Goal: Browse casually

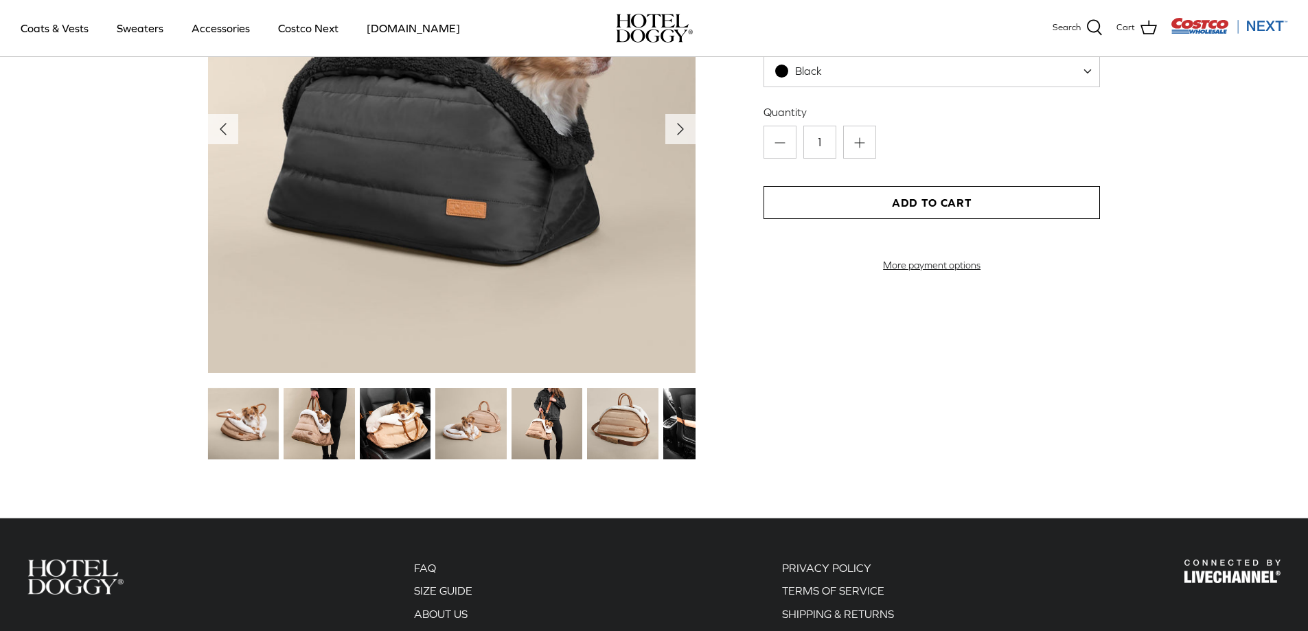
scroll to position [1441, 0]
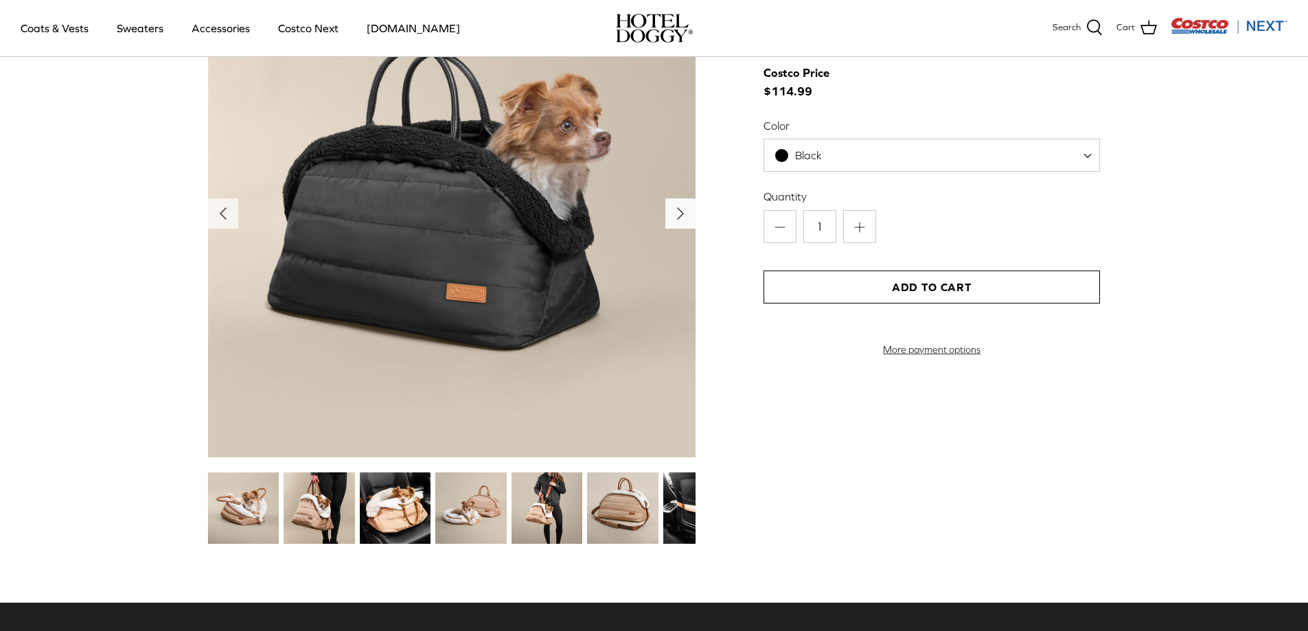
click at [680, 224] on icon "Right" at bounding box center [680, 213] width 22 height 22
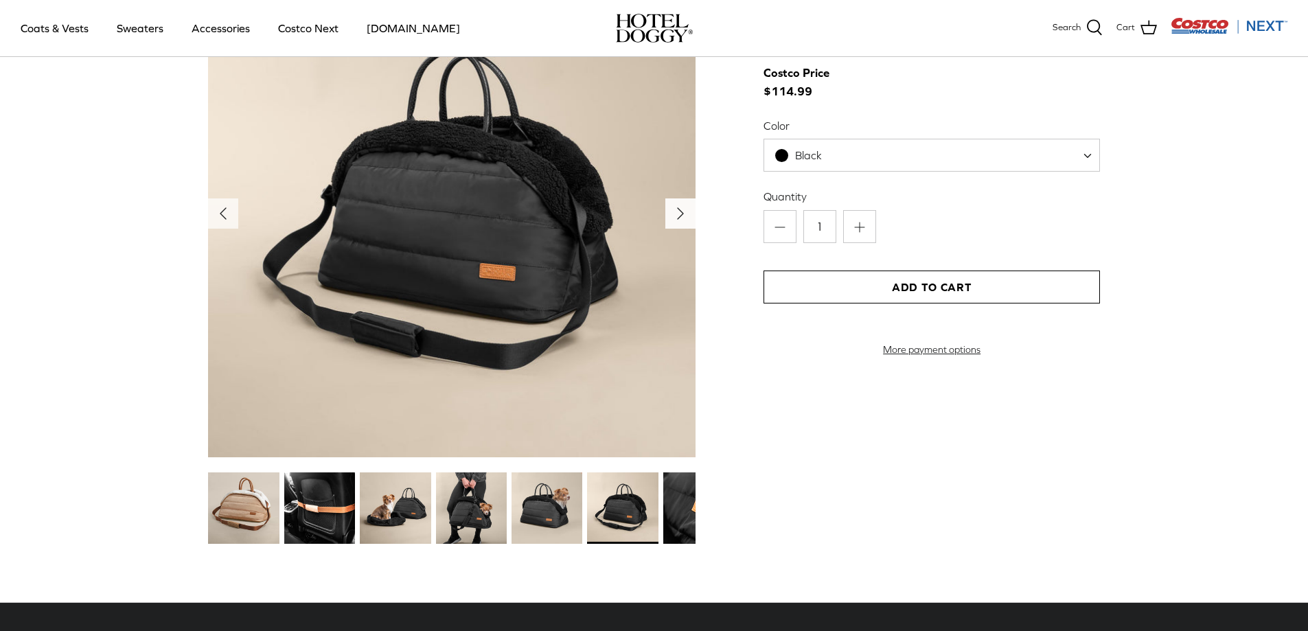
click at [680, 224] on icon "Right" at bounding box center [680, 213] width 22 height 22
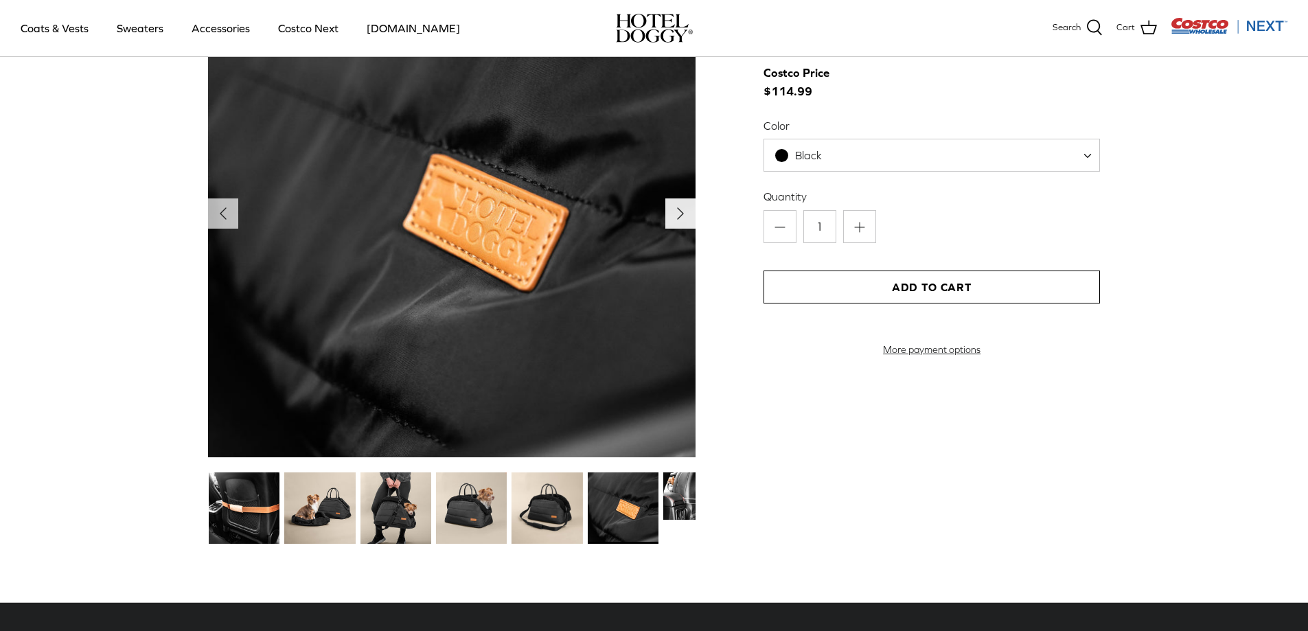
click at [680, 224] on icon "Right" at bounding box center [680, 213] width 22 height 22
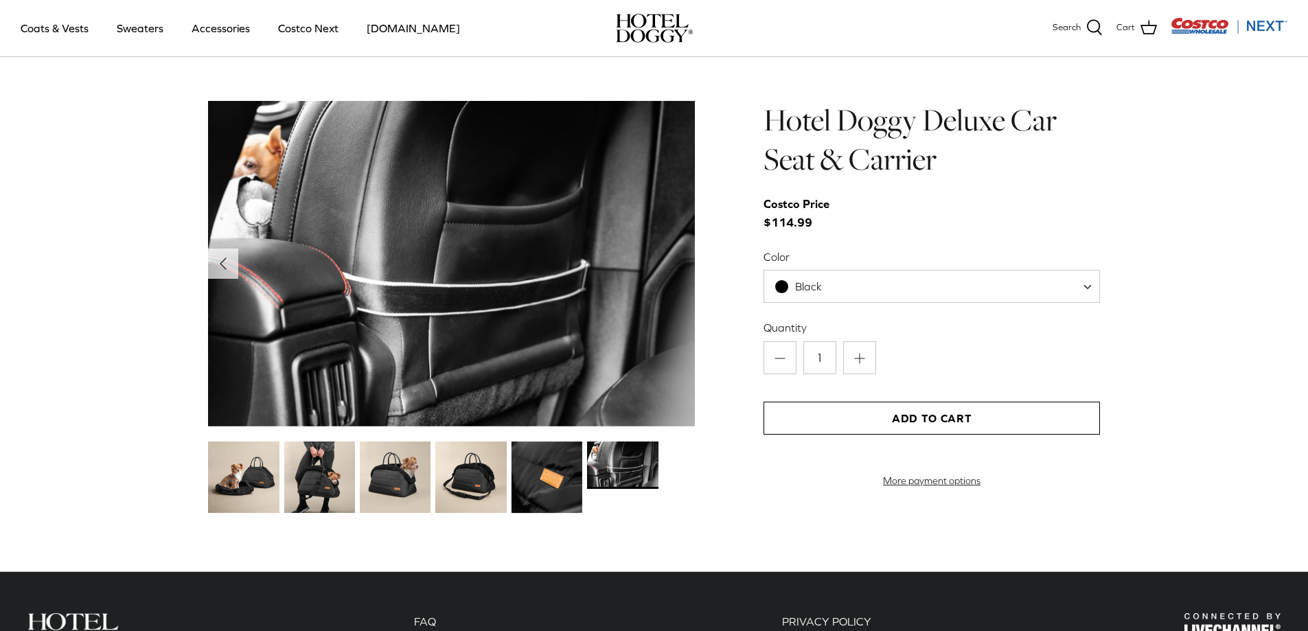
scroll to position [1304, 0]
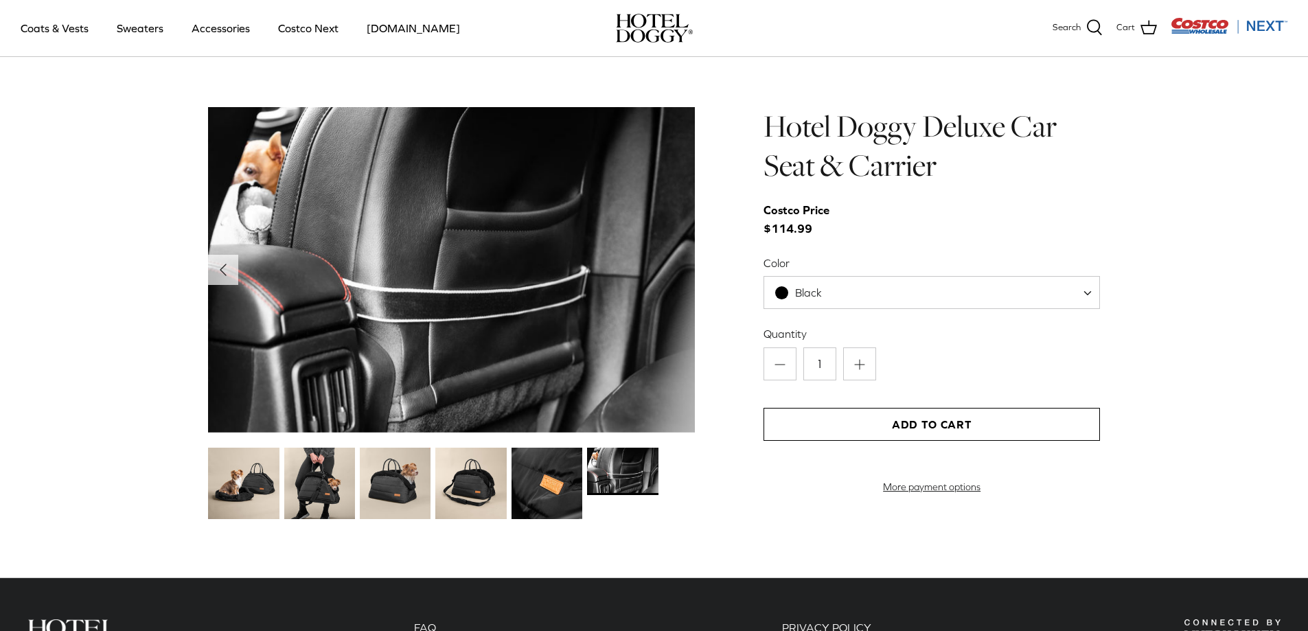
click at [625, 470] on img at bounding box center [622, 471] width 71 height 47
click at [534, 492] on img at bounding box center [546, 483] width 71 height 71
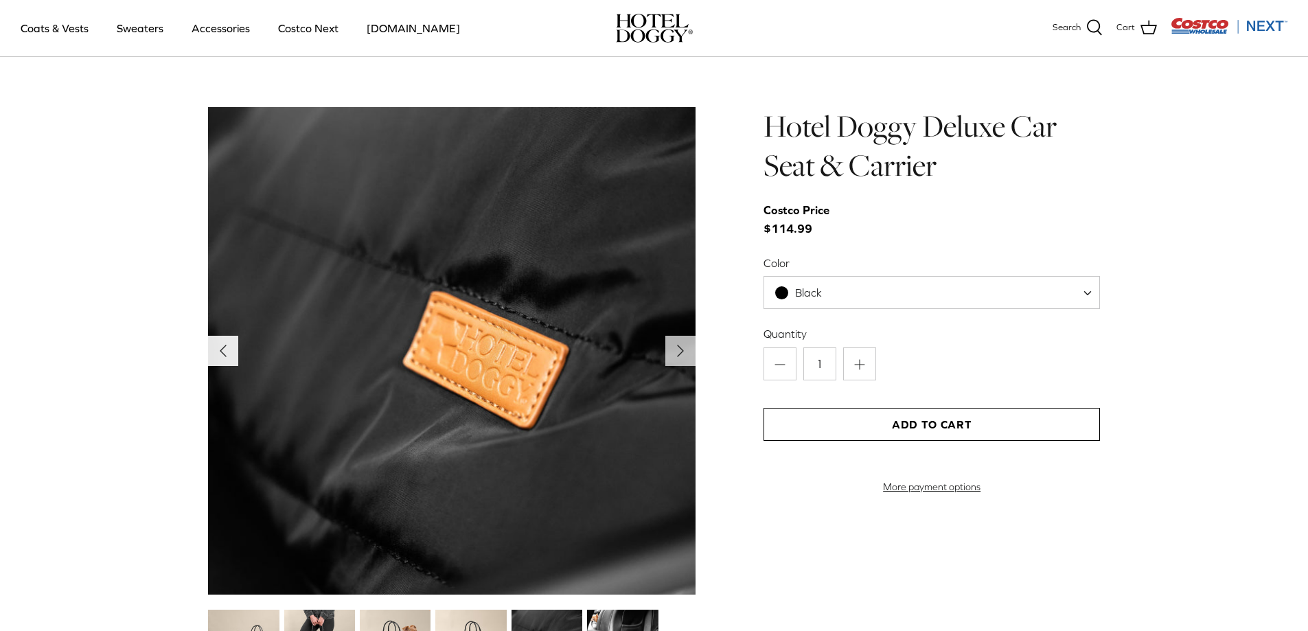
click at [223, 343] on icon "Left" at bounding box center [223, 351] width 22 height 22
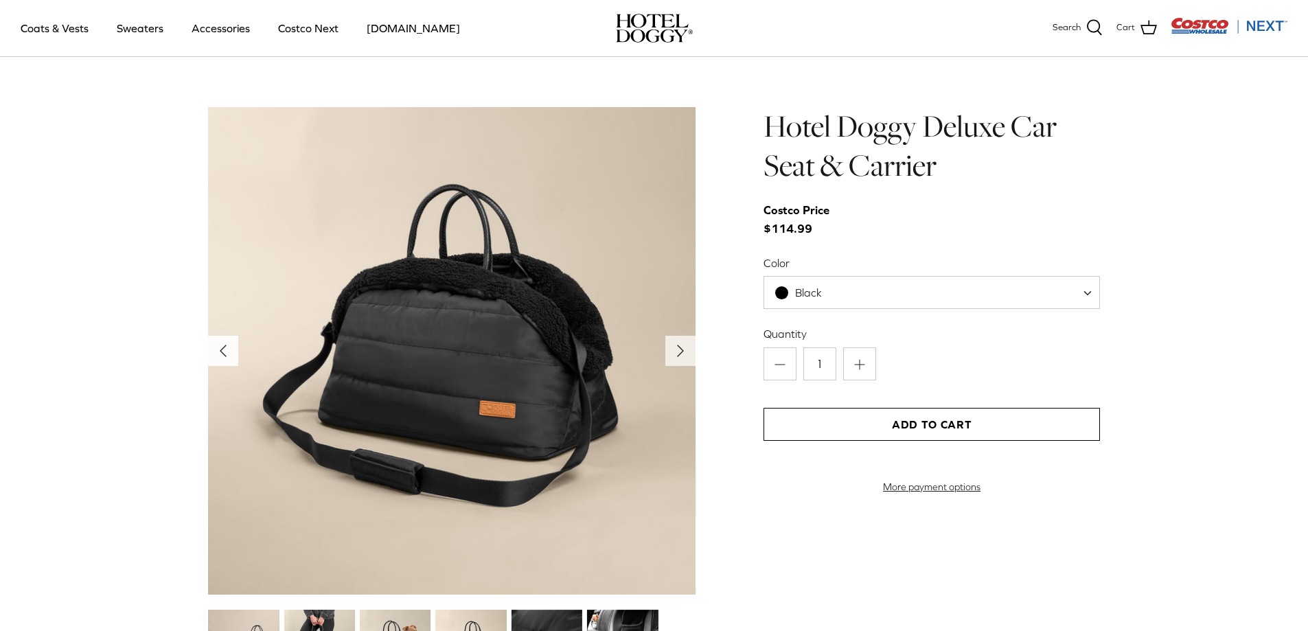
click at [223, 343] on icon "Left" at bounding box center [223, 351] width 22 height 22
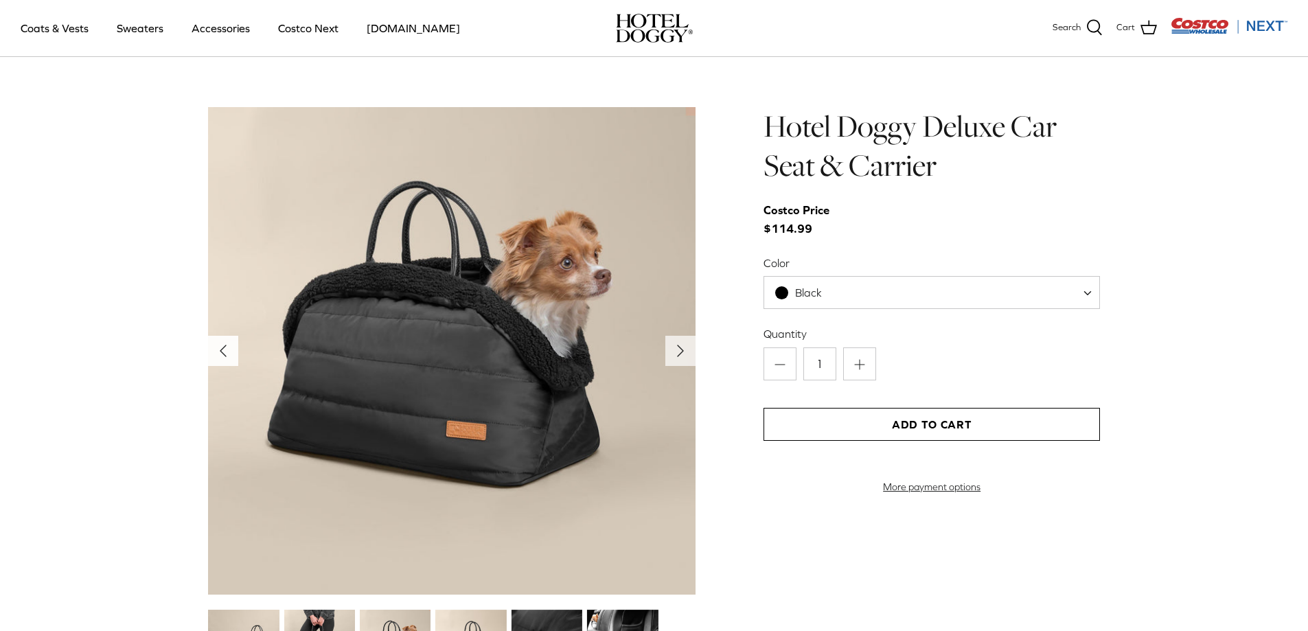
click at [223, 343] on icon "Left" at bounding box center [223, 351] width 22 height 22
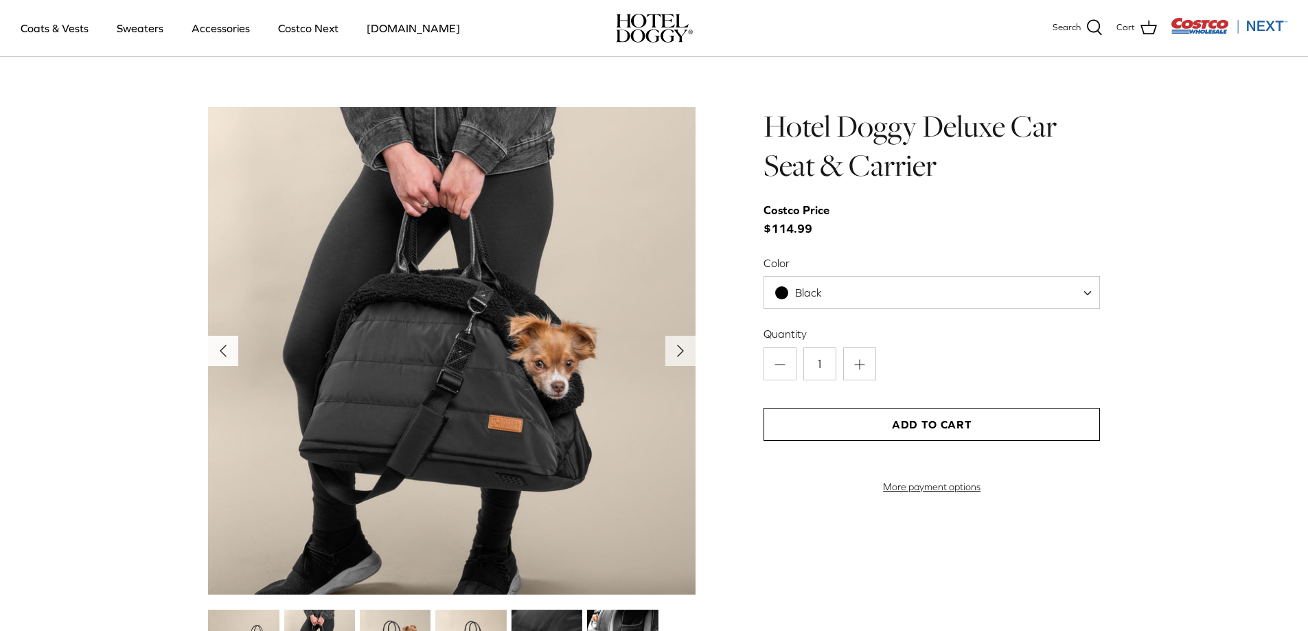
click at [223, 343] on icon "Left" at bounding box center [223, 351] width 22 height 22
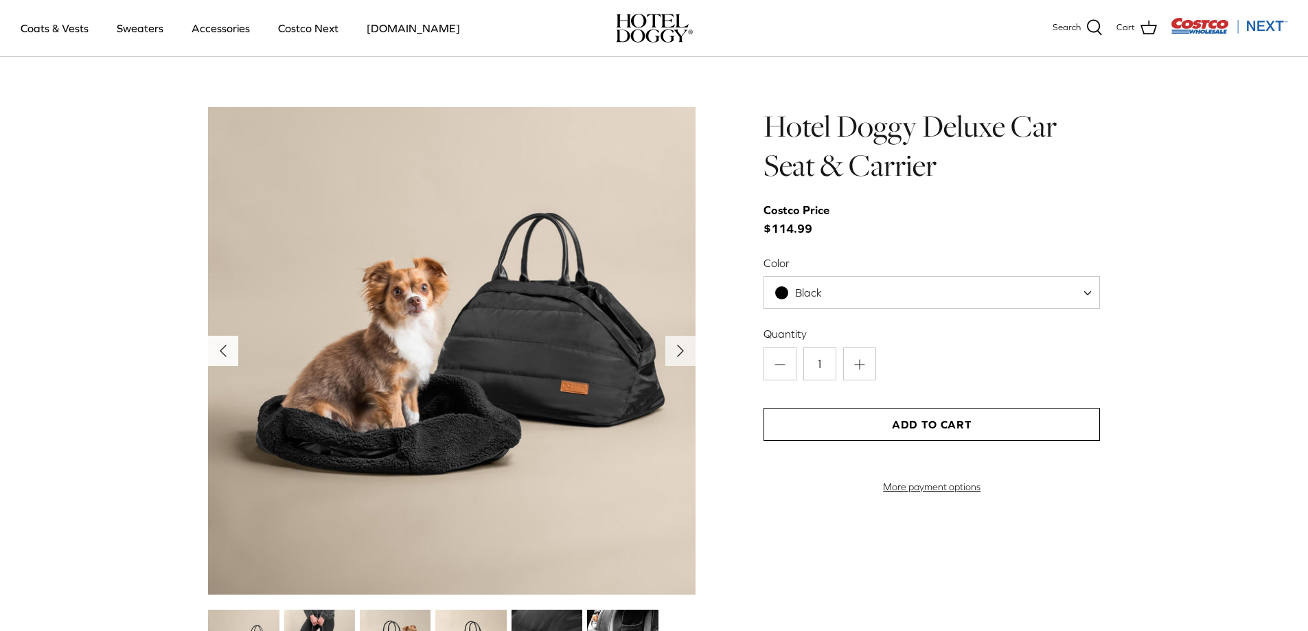
click at [223, 343] on icon "Left" at bounding box center [223, 351] width 22 height 22
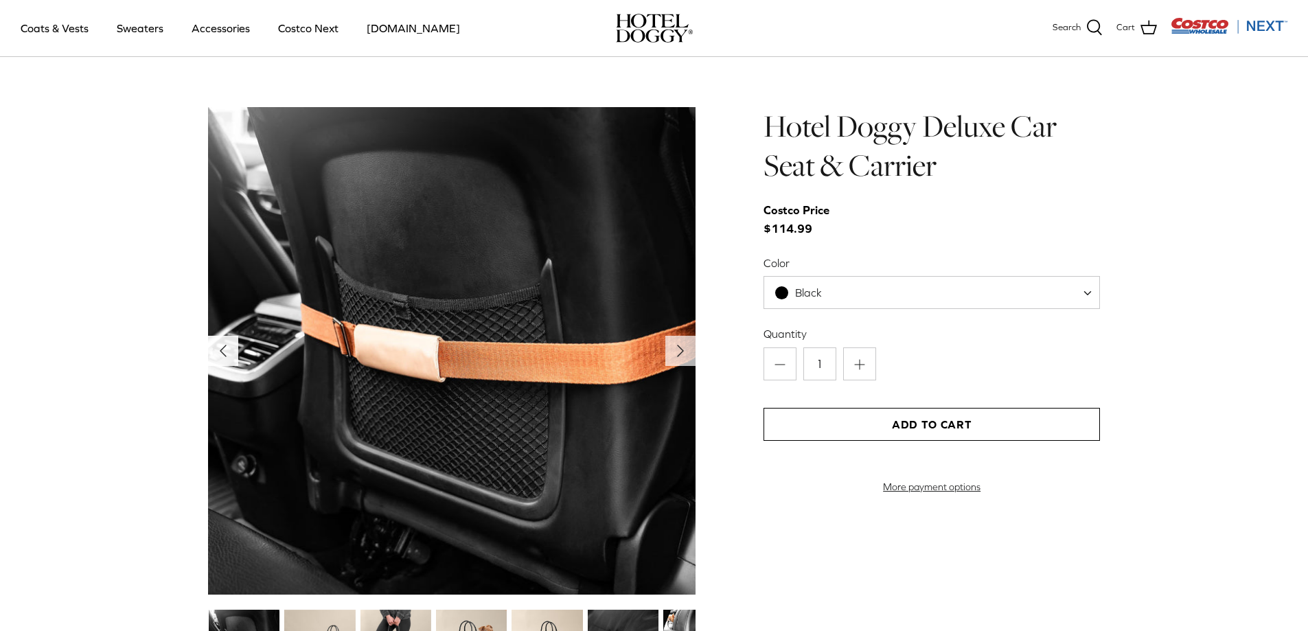
click at [223, 343] on icon "Left" at bounding box center [223, 351] width 22 height 22
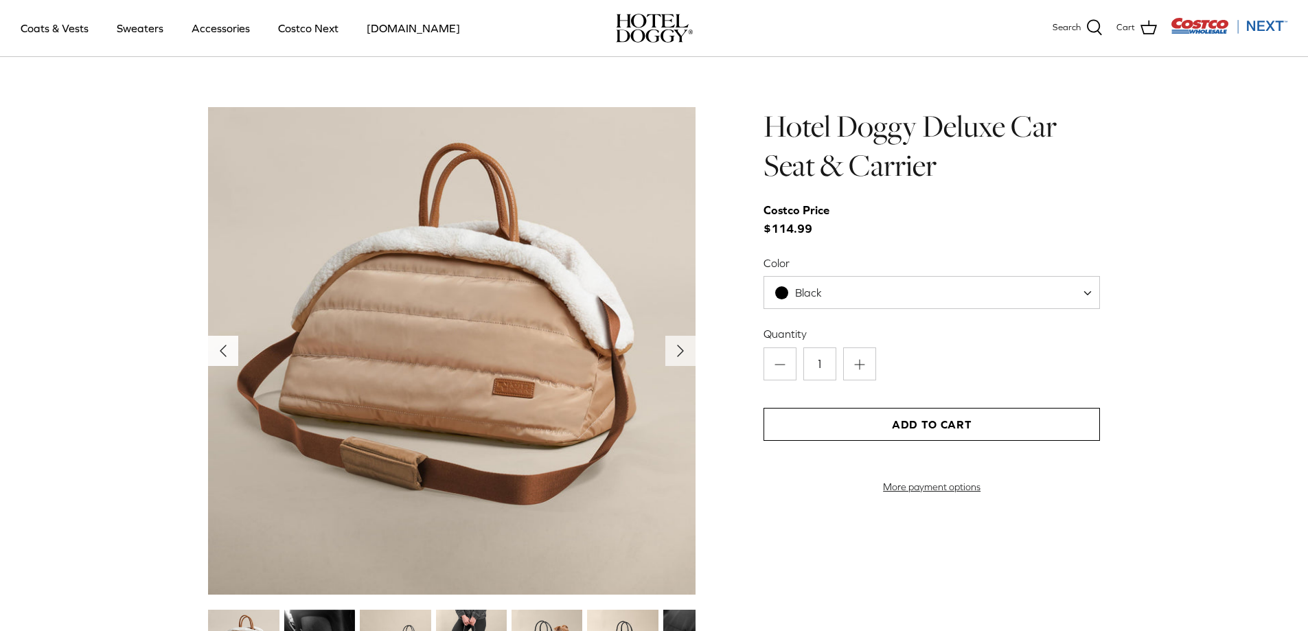
click at [224, 343] on icon "Left" at bounding box center [223, 351] width 22 height 22
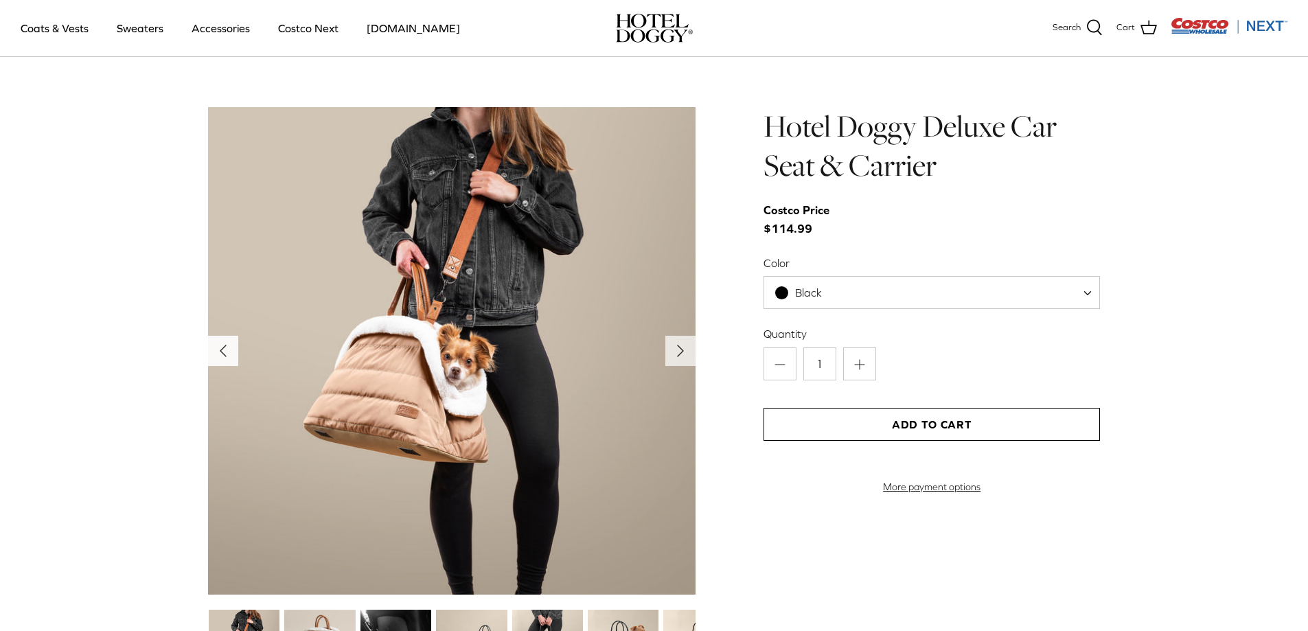
click at [224, 343] on icon "Left" at bounding box center [223, 351] width 22 height 22
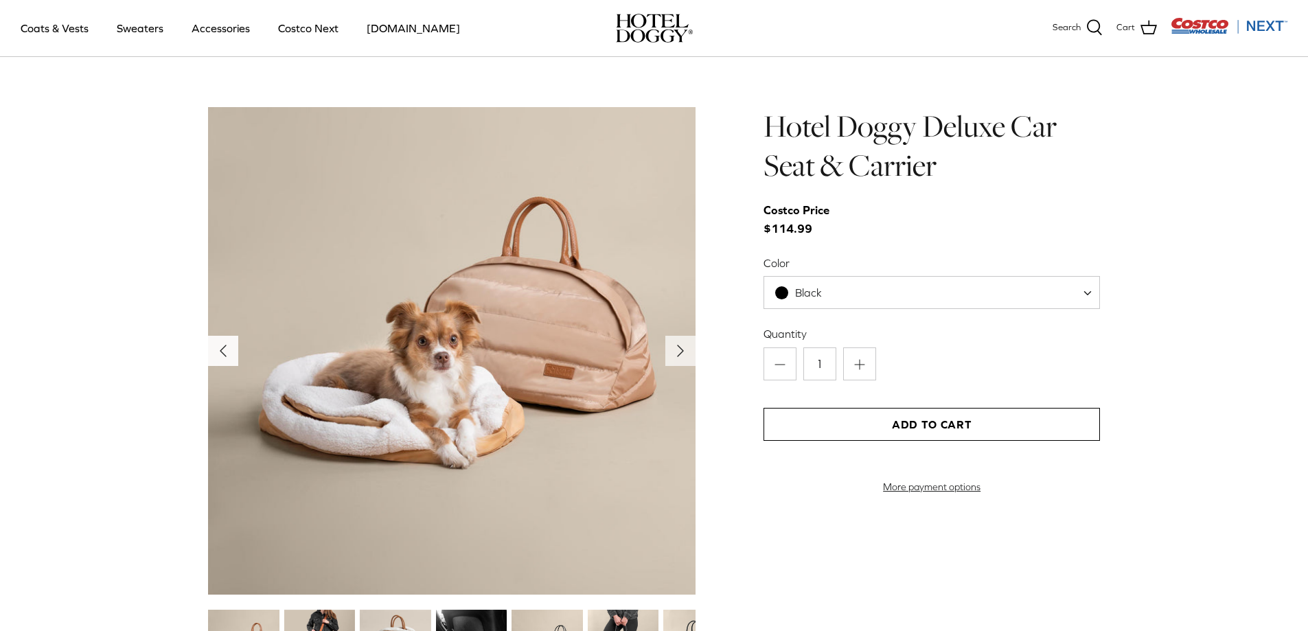
click at [224, 343] on icon "Left" at bounding box center [223, 351] width 22 height 22
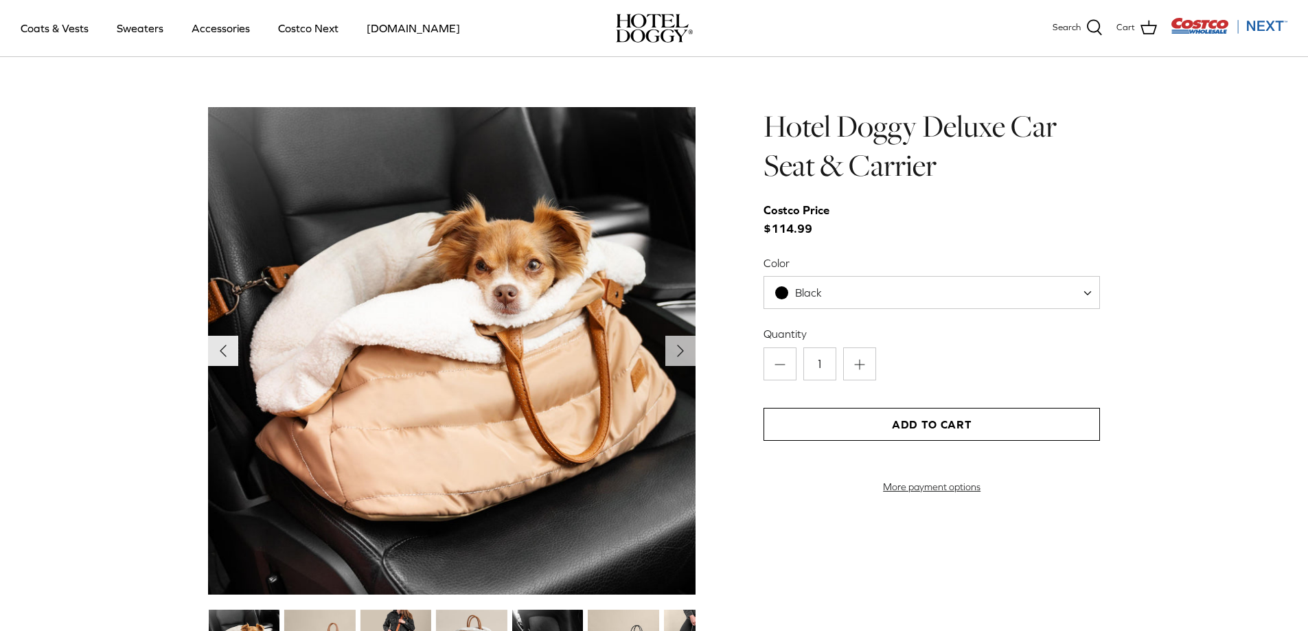
click at [224, 343] on icon "Left" at bounding box center [223, 351] width 22 height 22
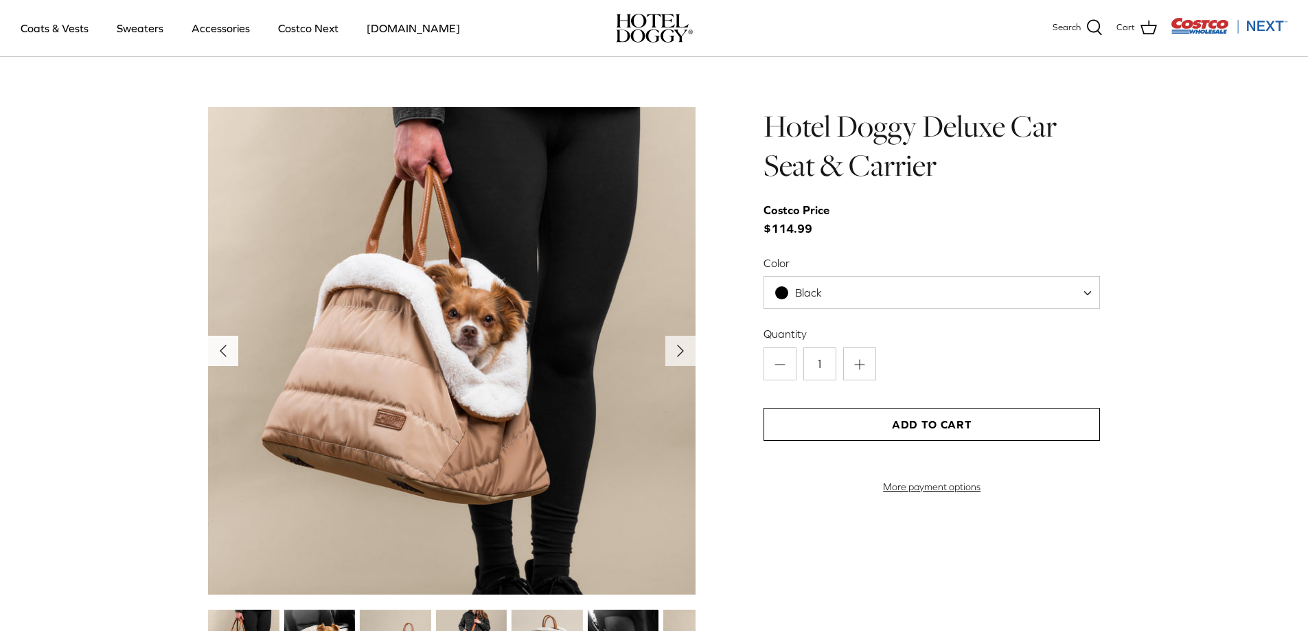
click at [224, 343] on icon "Left" at bounding box center [223, 351] width 22 height 22
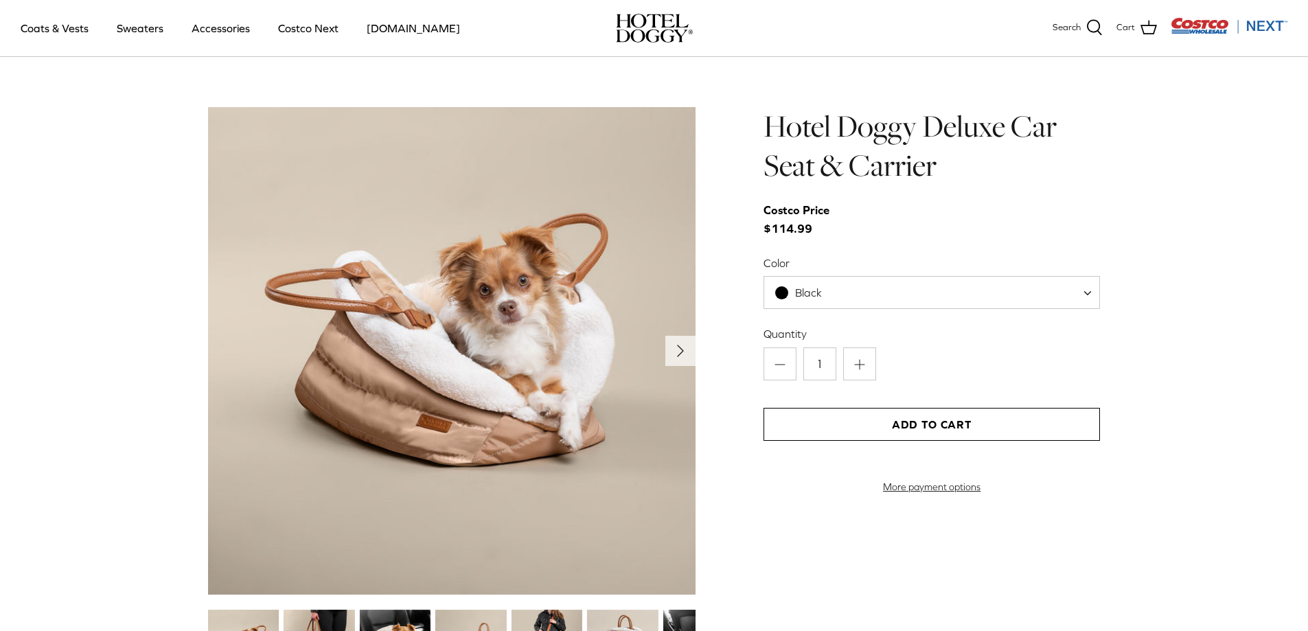
click at [225, 343] on img at bounding box center [451, 350] width 487 height 487
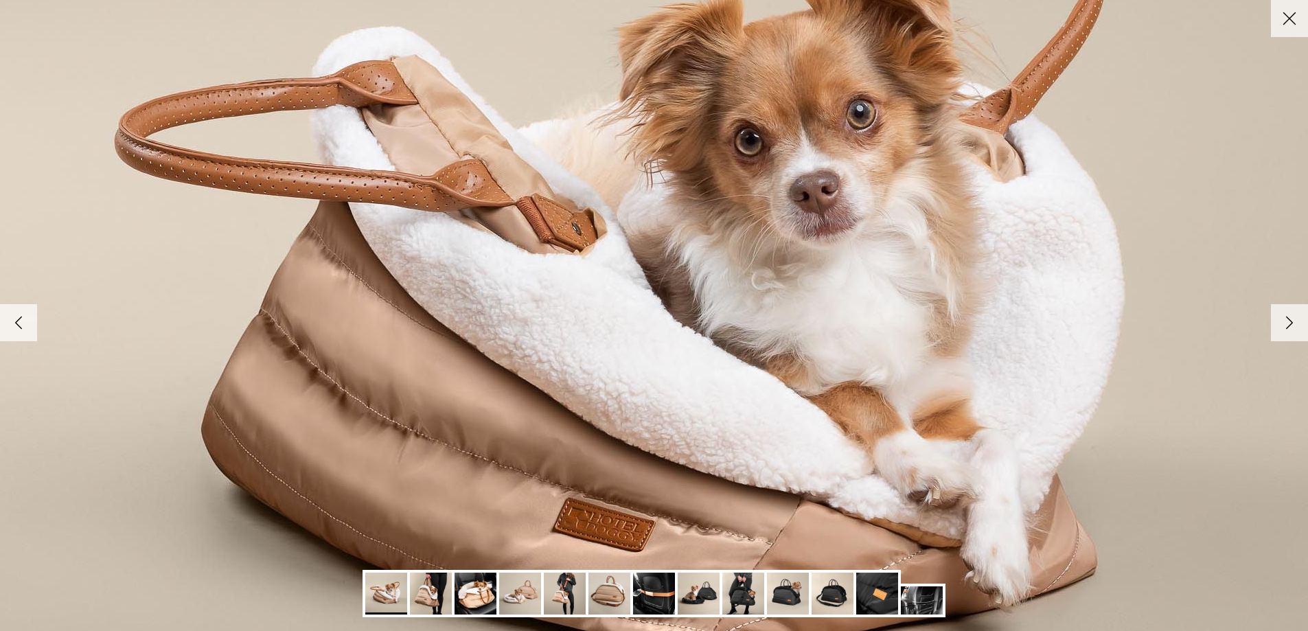
click at [225, 343] on img at bounding box center [654, 316] width 1406 height 1406
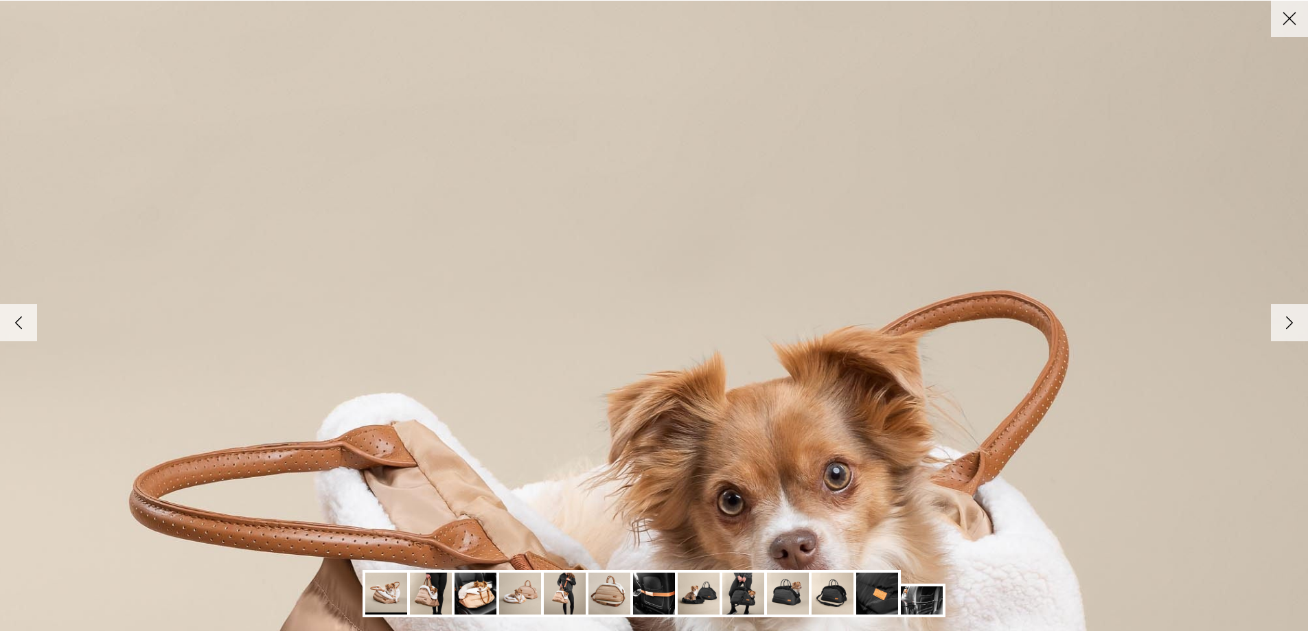
click at [1285, 18] on icon "Close" at bounding box center [1288, 18] width 23 height 23
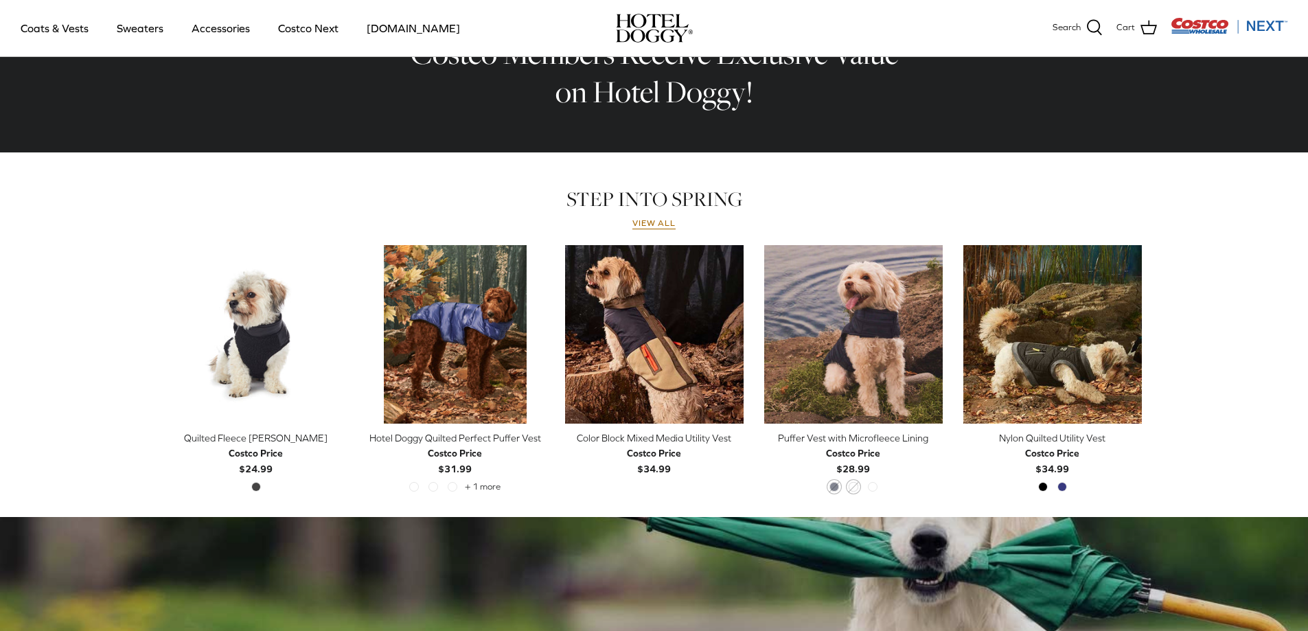
scroll to position [190, 0]
